Goal: Task Accomplishment & Management: Manage account settings

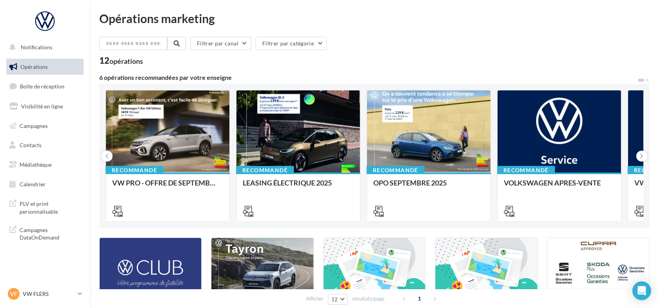
click at [31, 95] on ul "Opérations Boîte de réception Visibilité en ligne Campagnes Contacts Médiathèqu…" at bounding box center [45, 125] width 84 height 140
click at [30, 91] on link "Boîte de réception" at bounding box center [45, 86] width 81 height 17
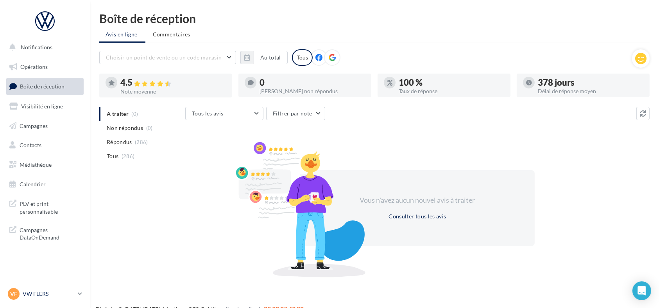
click at [31, 293] on p "VW FLERS" at bounding box center [49, 294] width 52 height 8
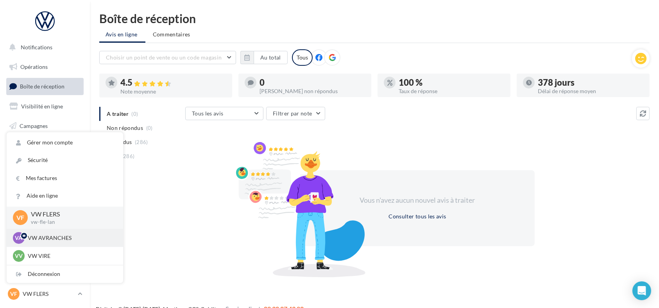
click at [46, 238] on p "VW AVRANCHES" at bounding box center [71, 238] width 86 height 8
